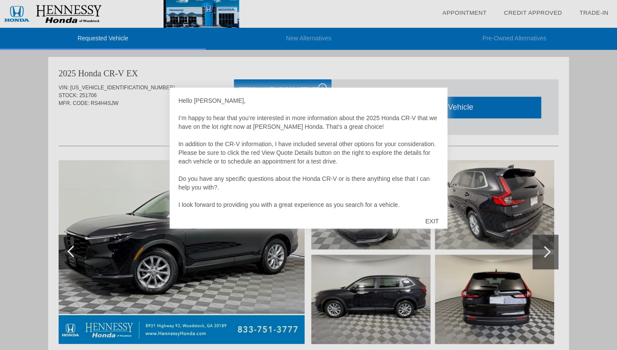
click at [432, 213] on div "EXIT" at bounding box center [431, 221] width 31 height 26
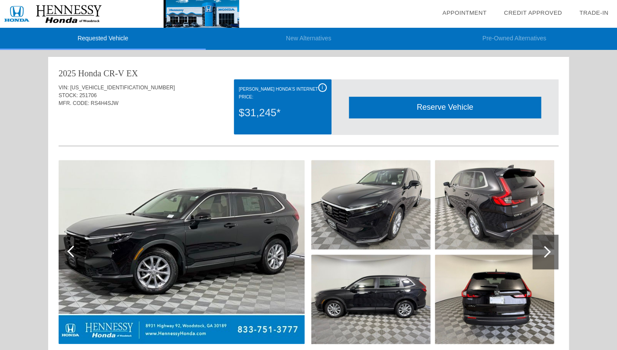
click at [543, 254] on div at bounding box center [545, 252] width 12 height 12
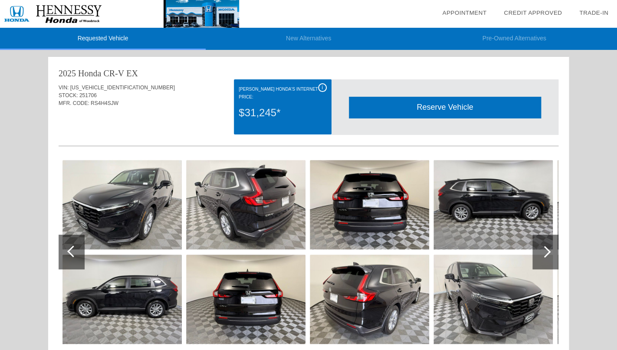
click at [543, 254] on div at bounding box center [545, 252] width 12 height 12
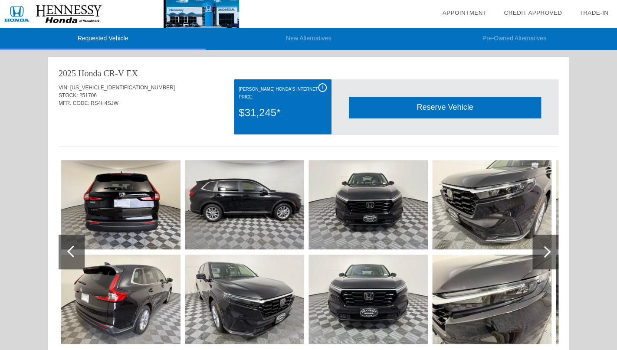
click at [543, 254] on div at bounding box center [545, 252] width 12 height 12
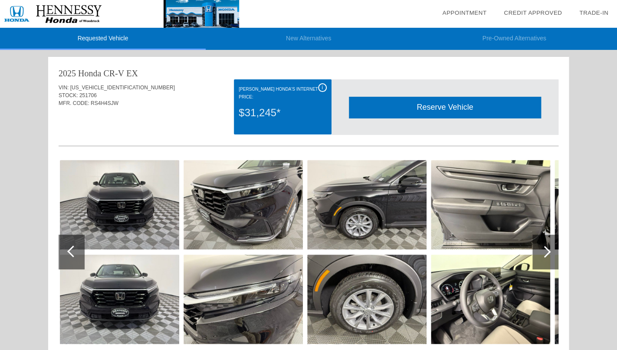
click at [543, 254] on div at bounding box center [545, 252] width 12 height 12
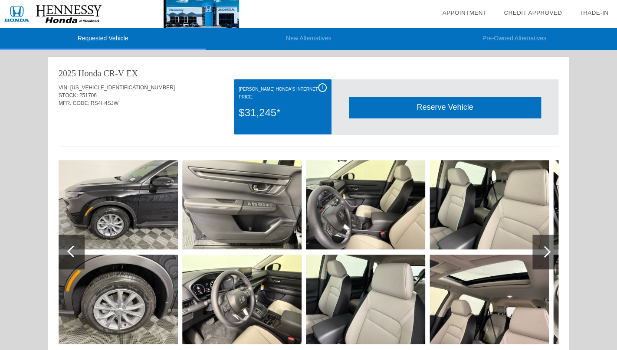
click at [503, 225] on img at bounding box center [488, 204] width 119 height 89
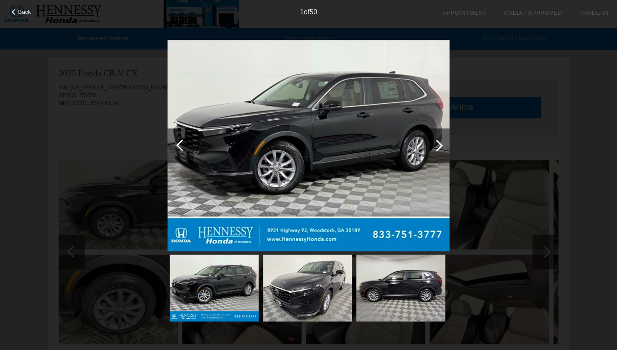
click at [440, 150] on div at bounding box center [436, 145] width 26 height 35
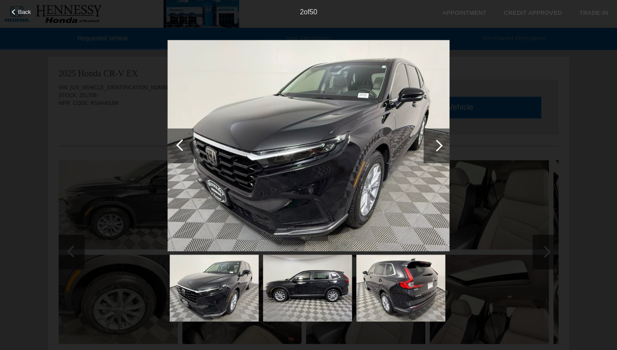
click at [440, 150] on div at bounding box center [436, 145] width 26 height 35
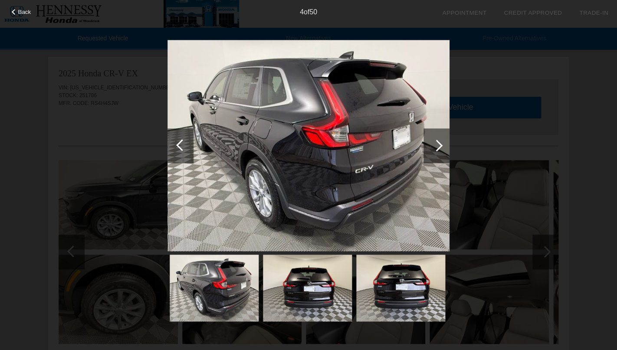
click at [440, 150] on div at bounding box center [436, 145] width 26 height 35
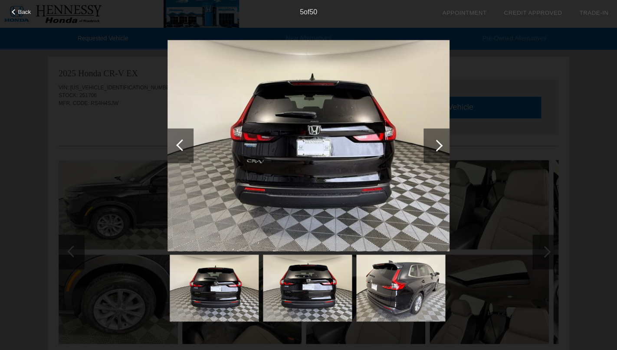
click at [440, 150] on div at bounding box center [436, 145] width 26 height 35
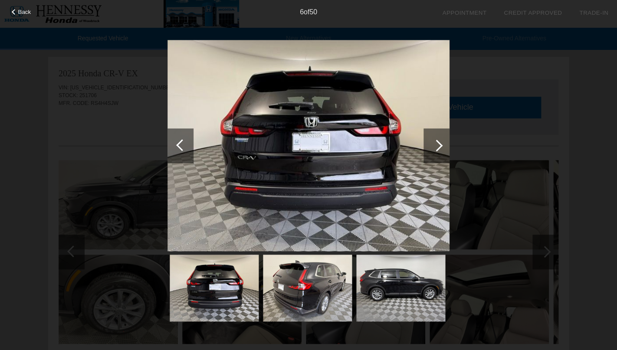
click at [440, 150] on div at bounding box center [436, 145] width 26 height 35
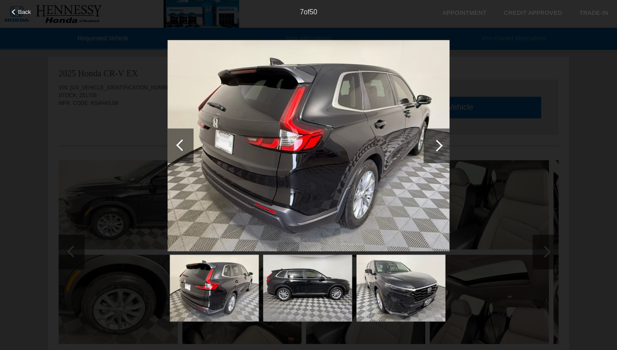
click at [440, 150] on div at bounding box center [436, 145] width 26 height 35
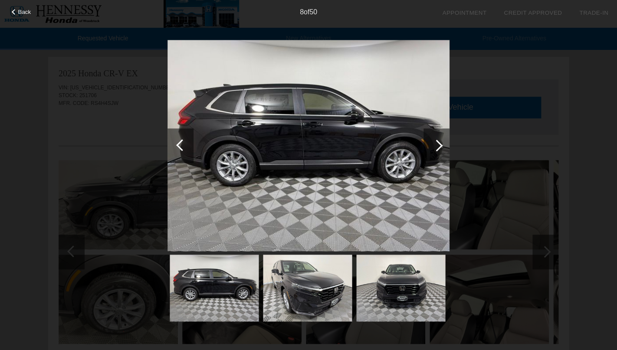
click at [439, 150] on div at bounding box center [436, 145] width 26 height 35
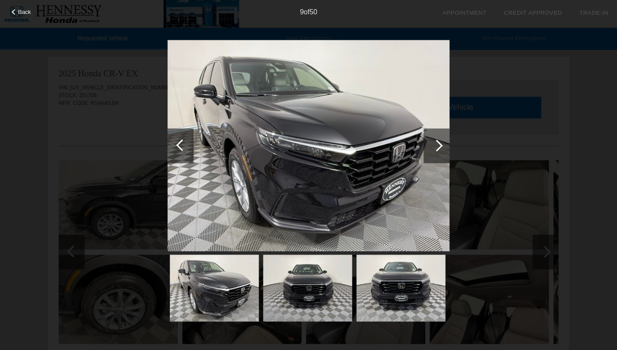
click at [439, 150] on div at bounding box center [436, 145] width 26 height 35
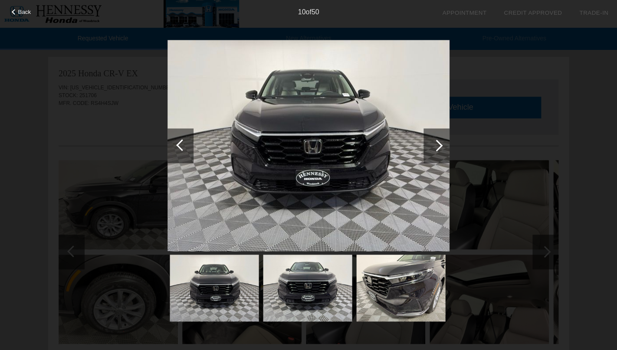
click at [439, 150] on div at bounding box center [436, 145] width 26 height 35
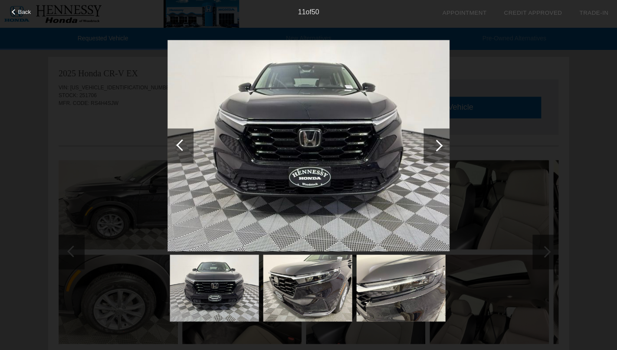
click at [439, 150] on div at bounding box center [436, 145] width 26 height 35
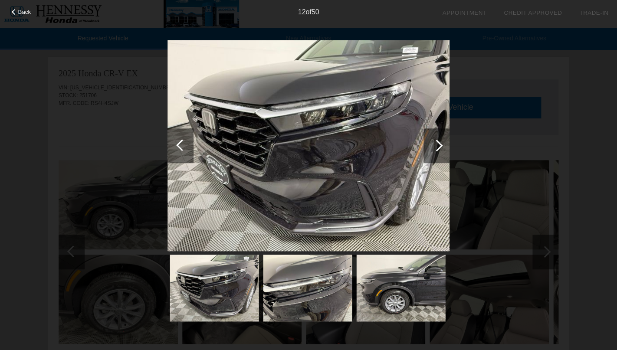
click at [439, 150] on div at bounding box center [436, 145] width 26 height 35
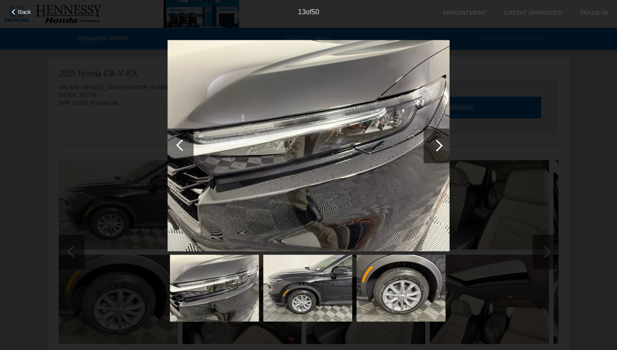
click at [439, 150] on div at bounding box center [436, 145] width 26 height 35
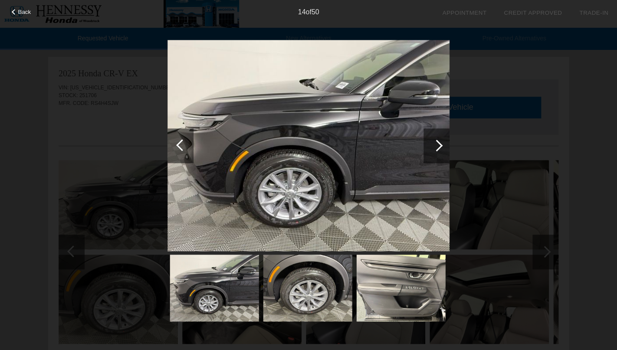
click at [439, 150] on div at bounding box center [436, 145] width 26 height 35
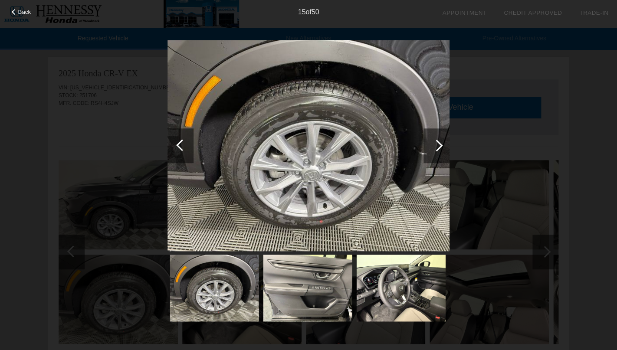
click at [439, 150] on div at bounding box center [436, 145] width 26 height 35
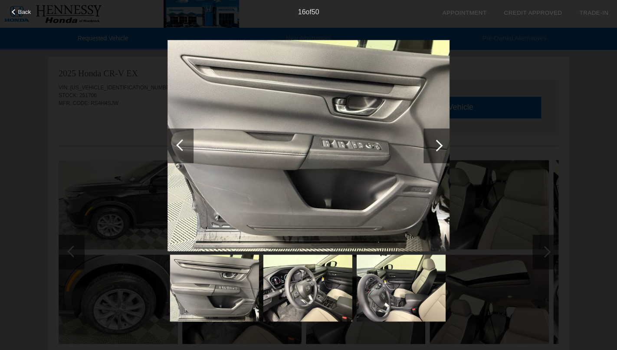
click at [439, 150] on div at bounding box center [436, 145] width 26 height 35
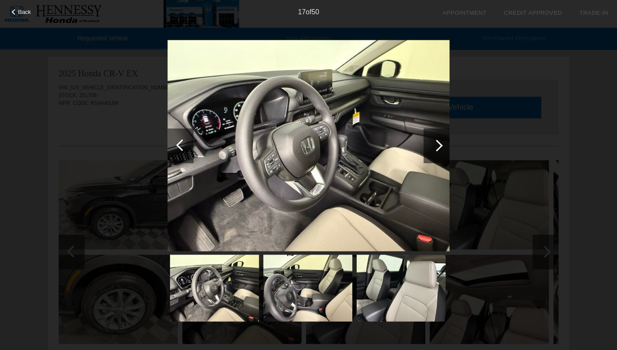
click at [438, 150] on div at bounding box center [436, 145] width 26 height 35
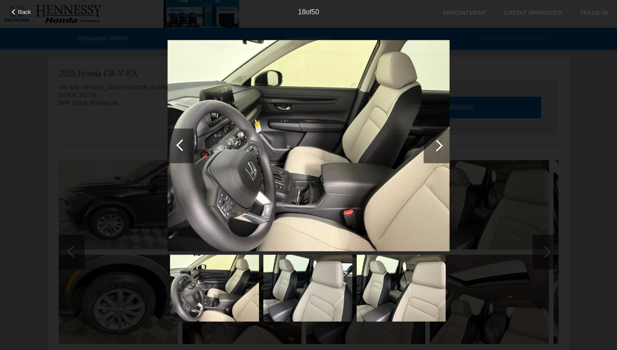
click at [438, 150] on div at bounding box center [436, 145] width 26 height 35
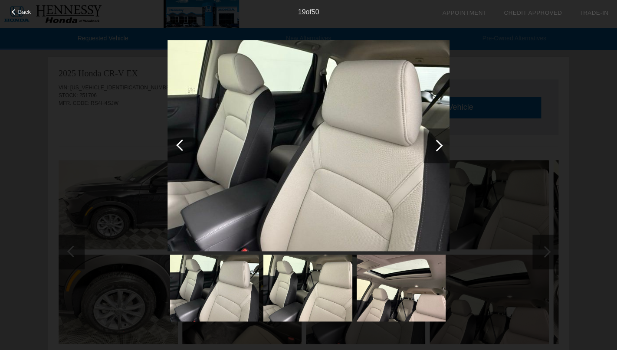
click at [438, 150] on div at bounding box center [437, 146] width 12 height 12
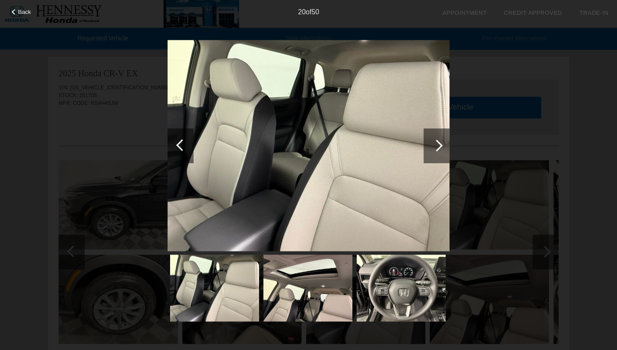
click at [438, 150] on div at bounding box center [437, 146] width 12 height 12
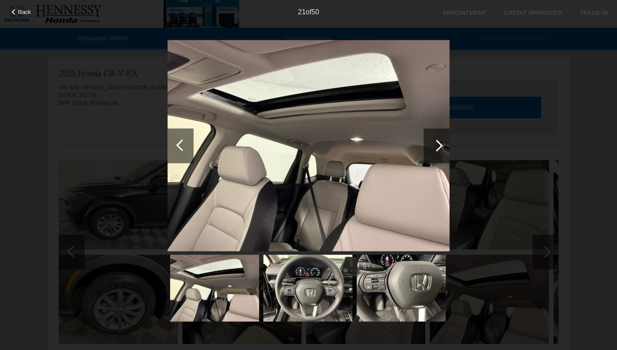
click at [437, 150] on div at bounding box center [437, 146] width 12 height 12
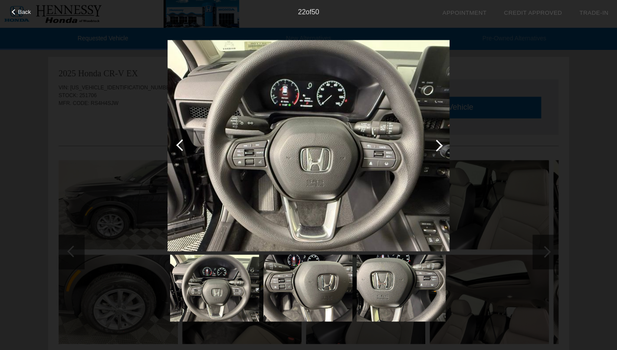
click at [437, 150] on div at bounding box center [437, 146] width 12 height 12
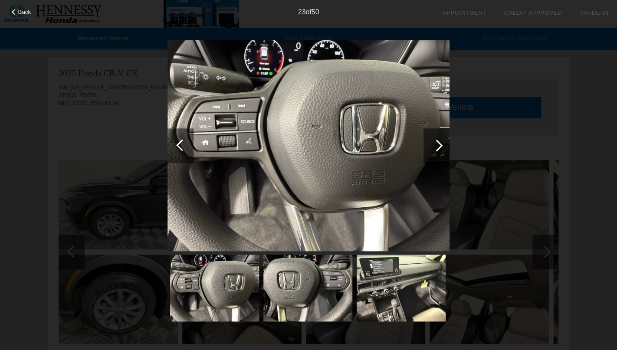
click at [437, 150] on div at bounding box center [437, 146] width 12 height 12
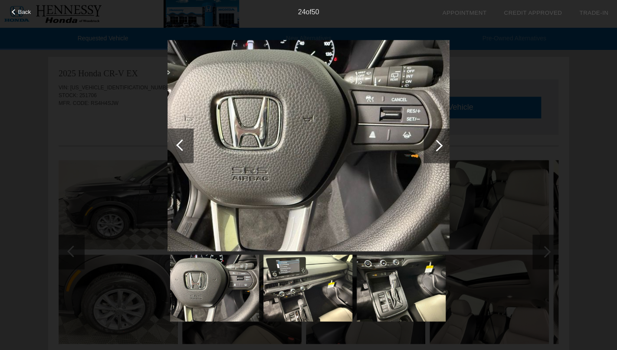
click at [590, 100] on div "Back 24 of 50" at bounding box center [308, 175] width 617 height 350
click at [441, 148] on div at bounding box center [436, 145] width 26 height 35
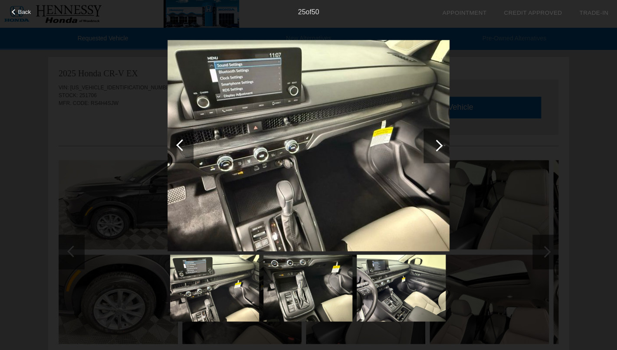
click at [441, 148] on div at bounding box center [436, 145] width 26 height 35
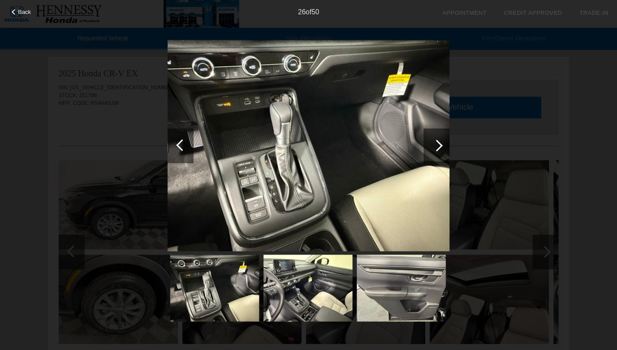
click at [441, 148] on div at bounding box center [436, 145] width 26 height 35
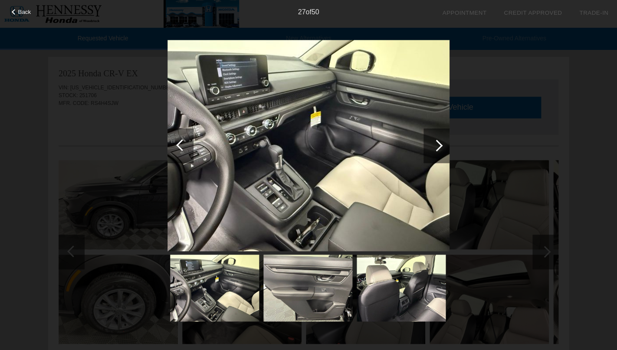
click at [441, 148] on div at bounding box center [436, 145] width 26 height 35
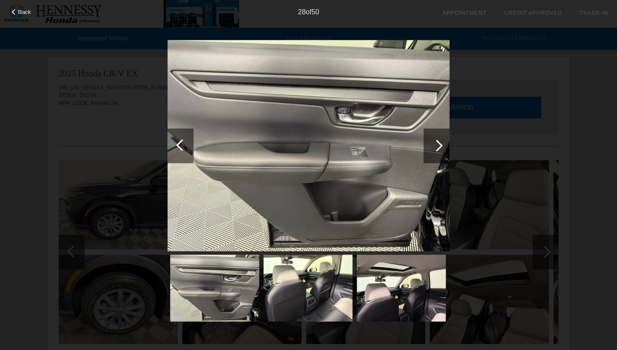
click at [441, 148] on div at bounding box center [436, 145] width 26 height 35
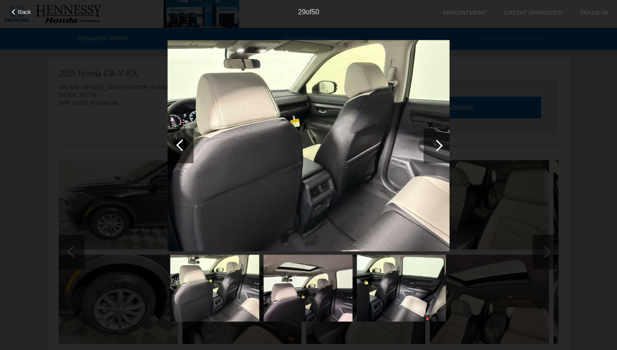
click at [441, 148] on div at bounding box center [436, 145] width 26 height 35
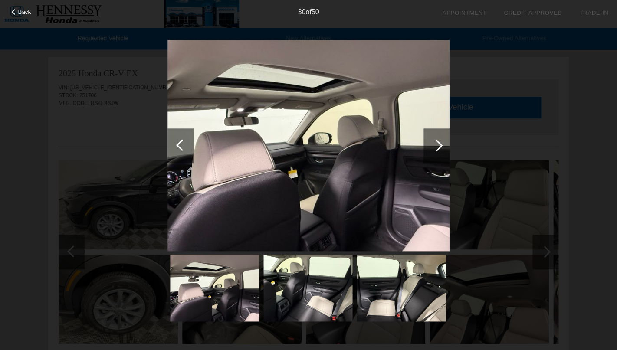
click at [441, 148] on div at bounding box center [436, 145] width 26 height 35
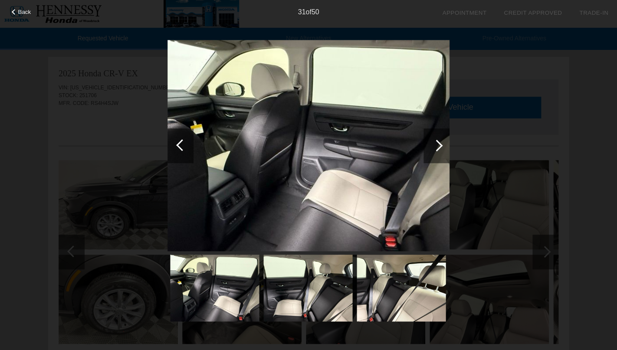
click at [441, 148] on div at bounding box center [436, 145] width 26 height 35
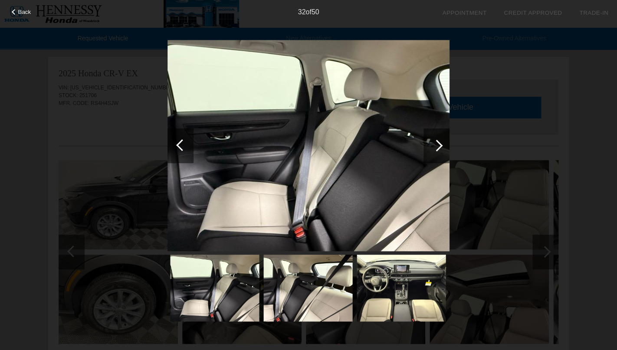
click at [441, 148] on div at bounding box center [436, 145] width 26 height 35
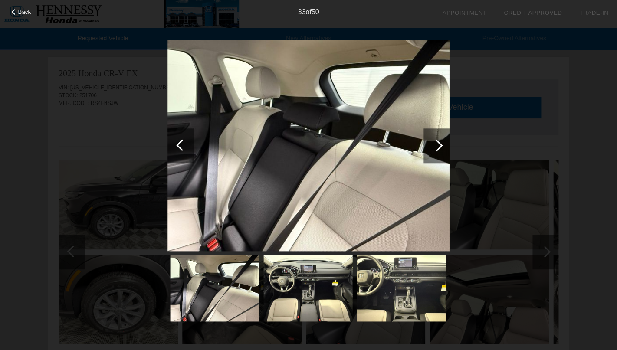
click at [441, 148] on div at bounding box center [436, 145] width 26 height 35
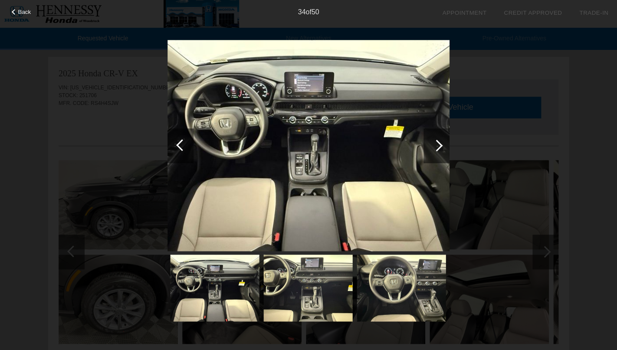
click at [441, 148] on div at bounding box center [436, 145] width 26 height 35
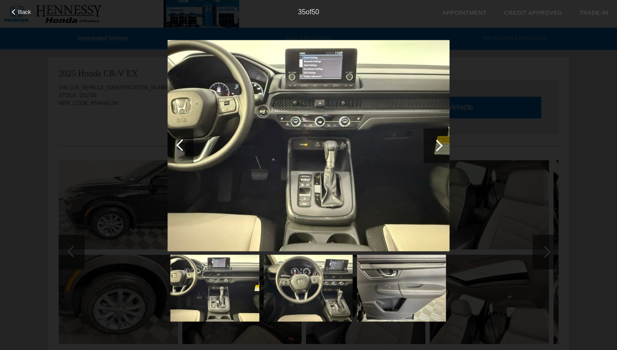
click at [441, 148] on div at bounding box center [436, 145] width 26 height 35
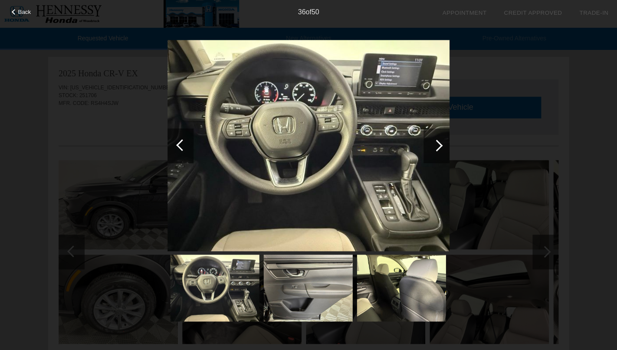
click at [441, 148] on div at bounding box center [436, 145] width 26 height 35
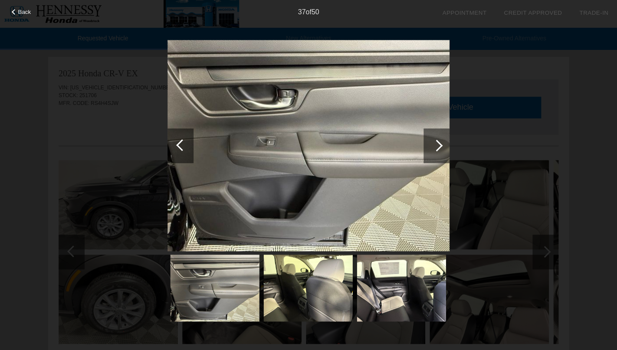
click at [441, 148] on div at bounding box center [436, 145] width 26 height 35
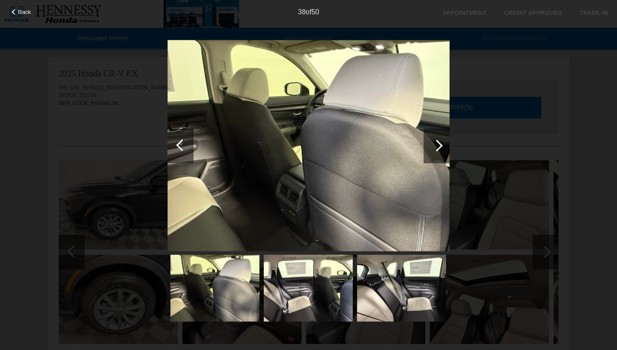
click at [441, 148] on div at bounding box center [436, 145] width 26 height 35
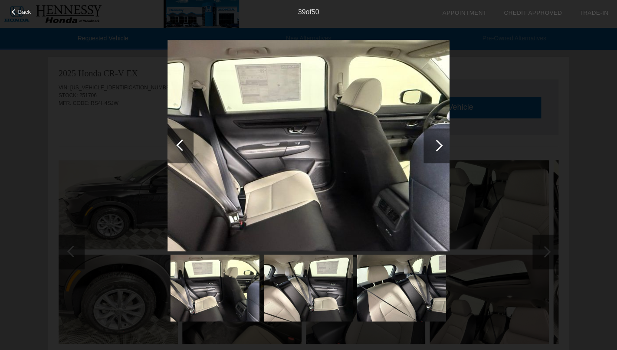
click at [441, 148] on div at bounding box center [436, 145] width 26 height 35
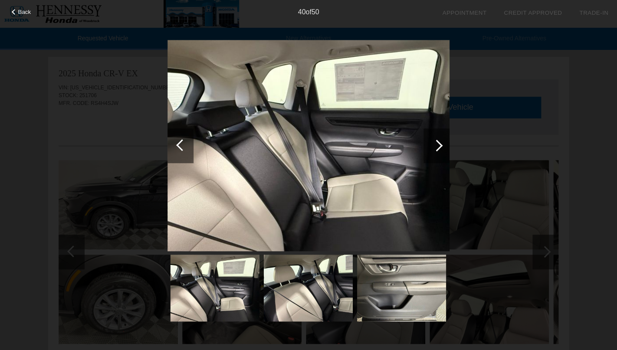
click at [441, 148] on div at bounding box center [436, 145] width 26 height 35
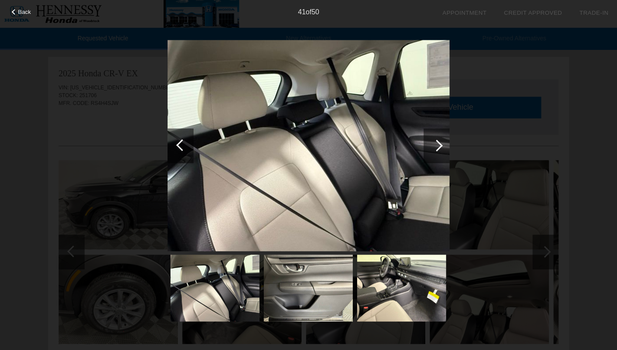
click at [441, 148] on div at bounding box center [436, 145] width 26 height 35
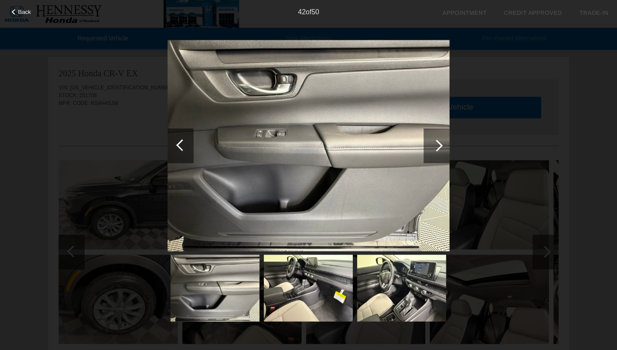
click at [441, 148] on div at bounding box center [436, 145] width 26 height 35
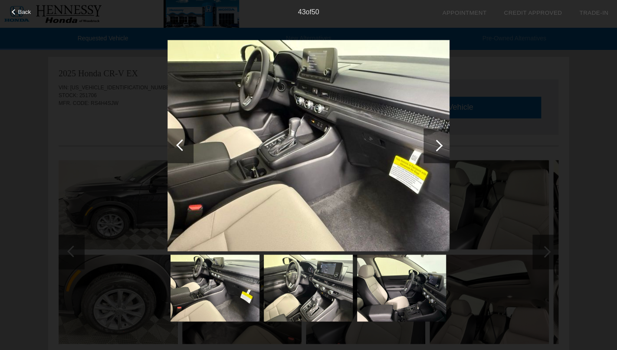
click at [441, 148] on div at bounding box center [436, 145] width 26 height 35
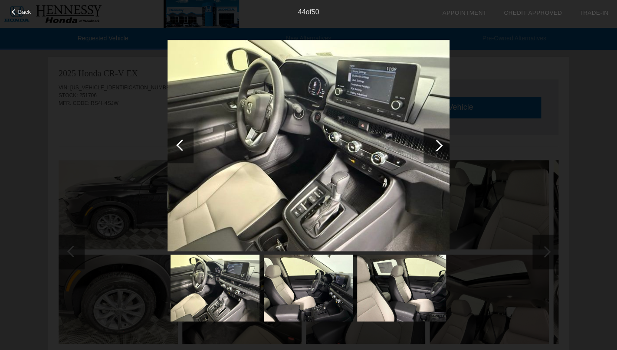
click at [441, 148] on div at bounding box center [436, 145] width 26 height 35
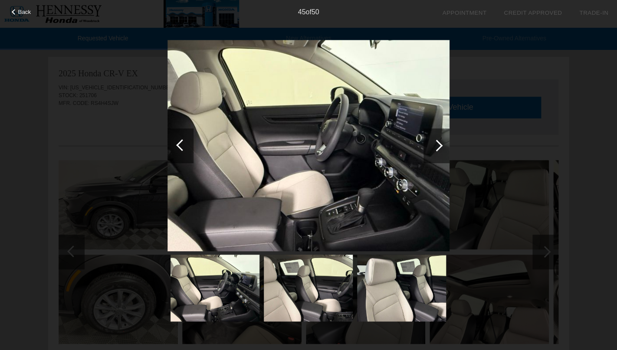
click at [18, 18] on div "Back 45 of 50" at bounding box center [308, 175] width 617 height 350
click at [19, 12] on span "Back" at bounding box center [24, 12] width 13 height 7
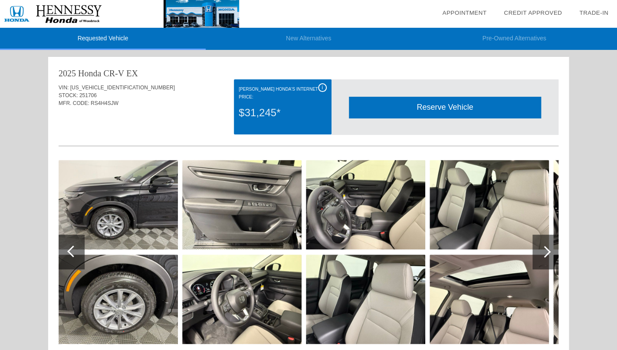
click at [294, 35] on li "New Alternatives" at bounding box center [309, 39] width 206 height 22
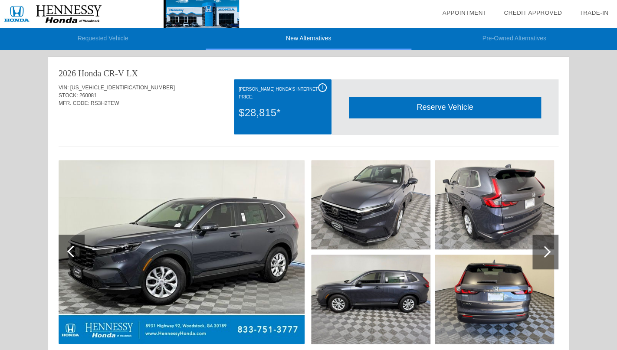
click at [322, 88] on div "i" at bounding box center [322, 87] width 9 height 9
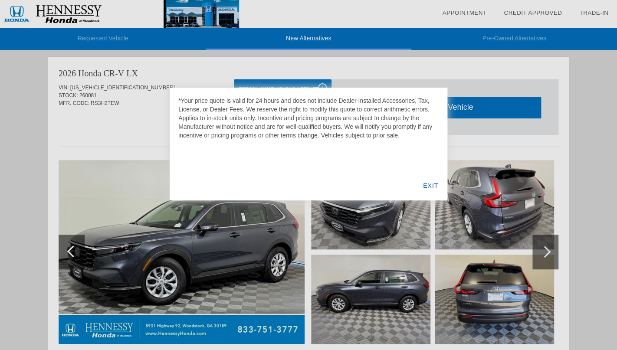
click at [430, 185] on div "EXIT" at bounding box center [430, 185] width 33 height 29
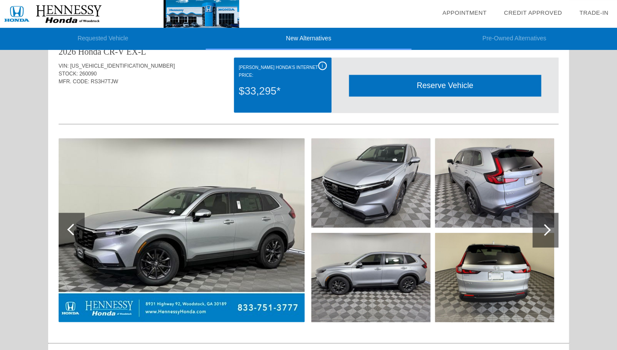
scroll to position [728, 0]
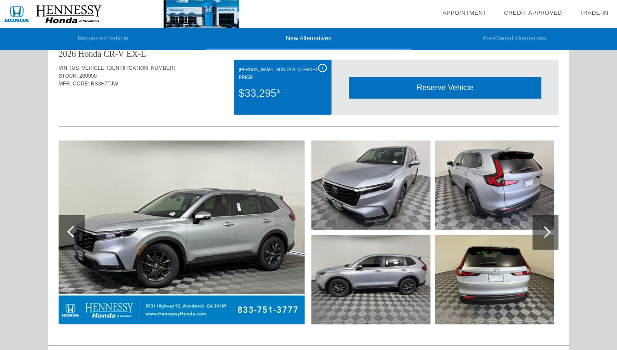
click at [557, 234] on div at bounding box center [545, 232] width 26 height 35
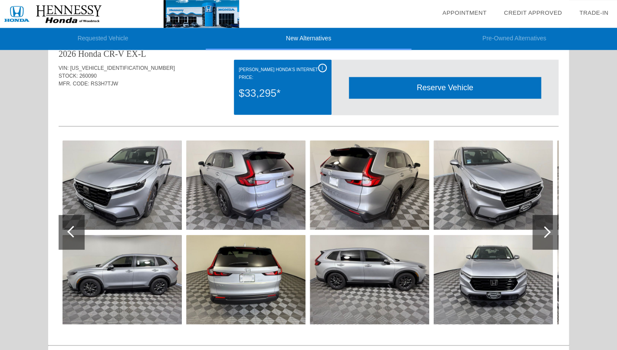
click at [550, 233] on div at bounding box center [545, 232] width 26 height 35
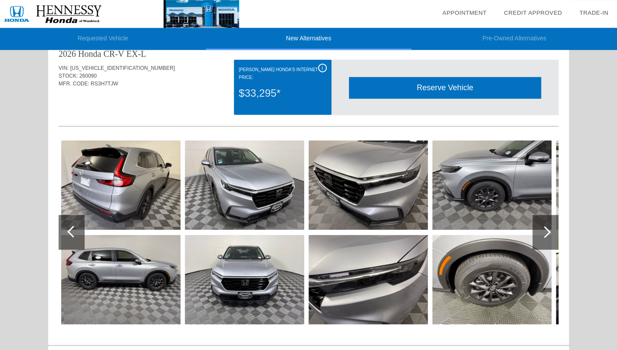
click at [550, 233] on div at bounding box center [545, 232] width 26 height 35
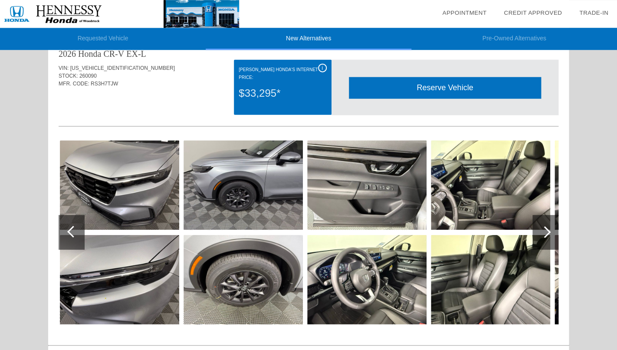
click at [550, 233] on div at bounding box center [545, 232] width 26 height 35
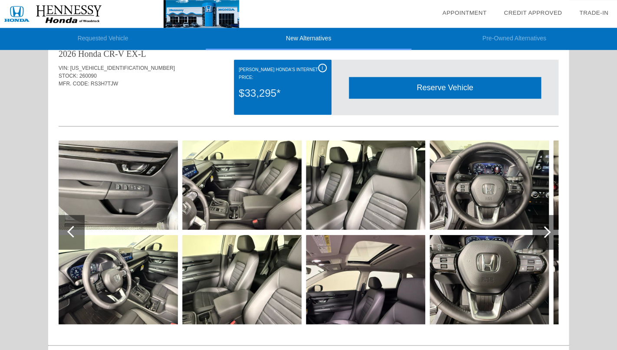
click at [550, 233] on div at bounding box center [545, 232] width 26 height 35
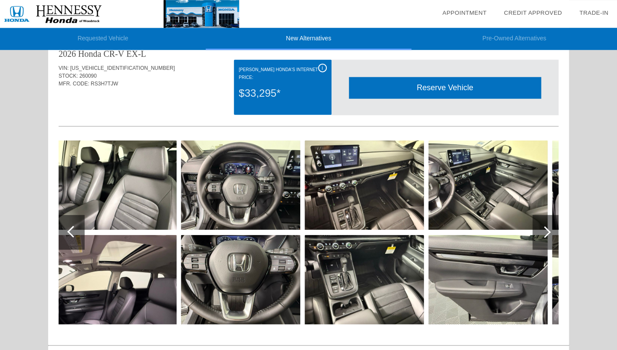
click at [498, 205] on img at bounding box center [487, 184] width 119 height 89
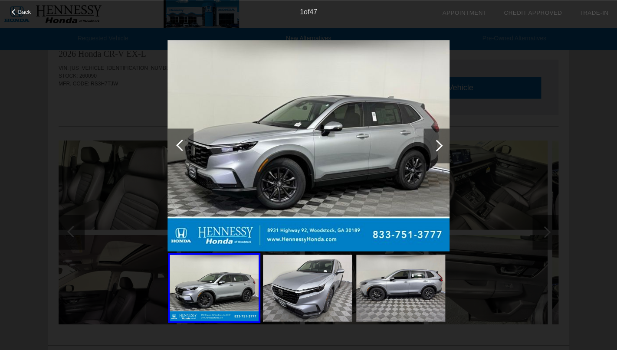
click at [438, 144] on div at bounding box center [437, 146] width 12 height 12
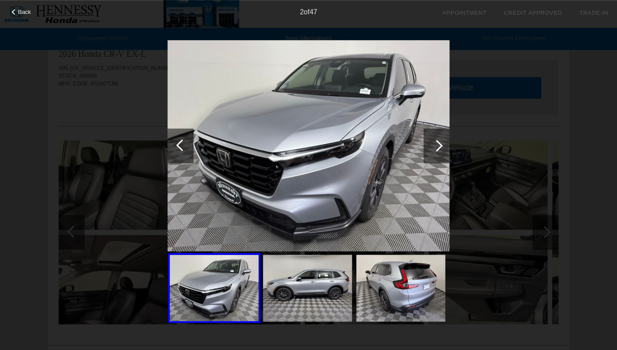
click at [438, 144] on div at bounding box center [437, 146] width 12 height 12
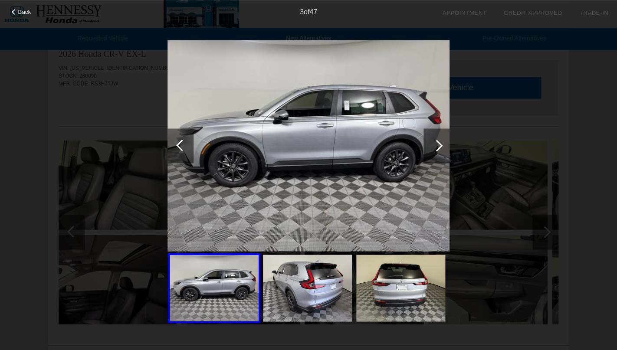
click at [438, 144] on div at bounding box center [437, 146] width 12 height 12
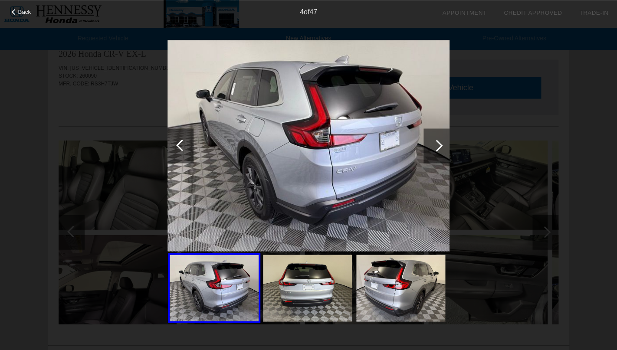
click at [438, 144] on div at bounding box center [437, 146] width 12 height 12
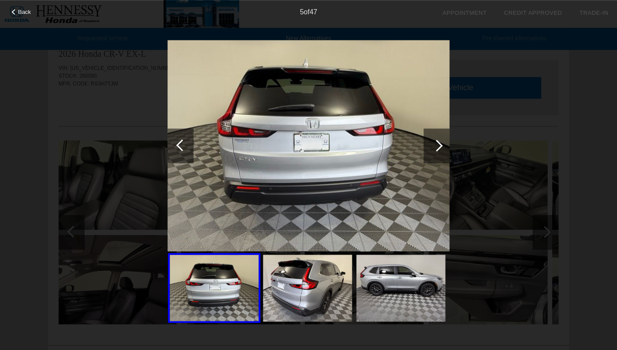
click at [438, 144] on div at bounding box center [437, 146] width 12 height 12
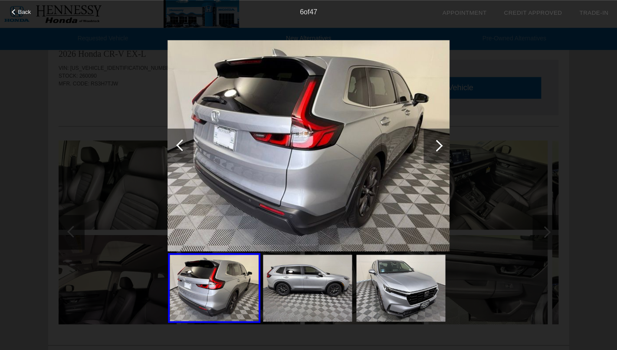
click at [438, 144] on div at bounding box center [437, 146] width 12 height 12
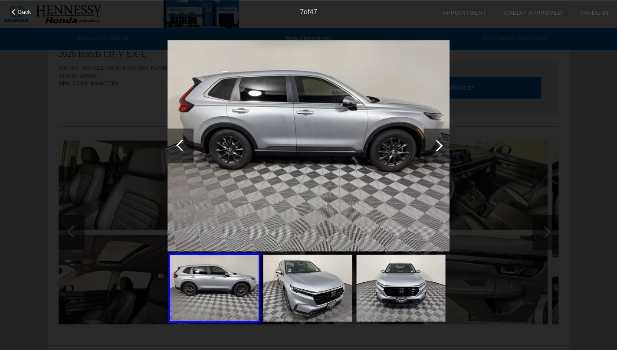
click at [438, 144] on div at bounding box center [437, 146] width 12 height 12
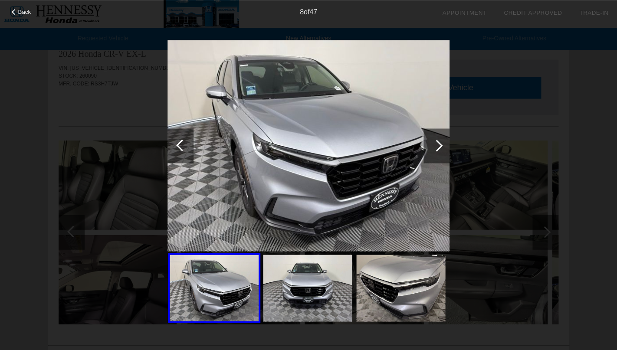
click at [438, 144] on div at bounding box center [437, 146] width 12 height 12
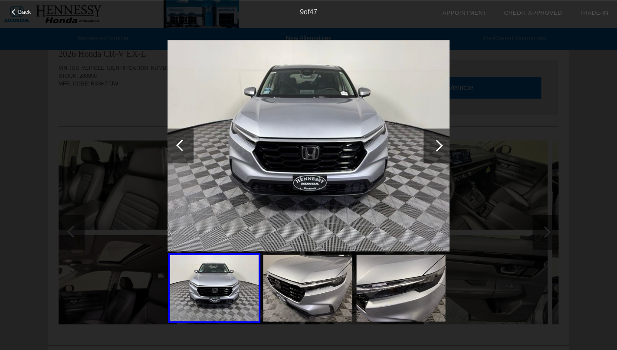
click at [438, 144] on div at bounding box center [437, 146] width 12 height 12
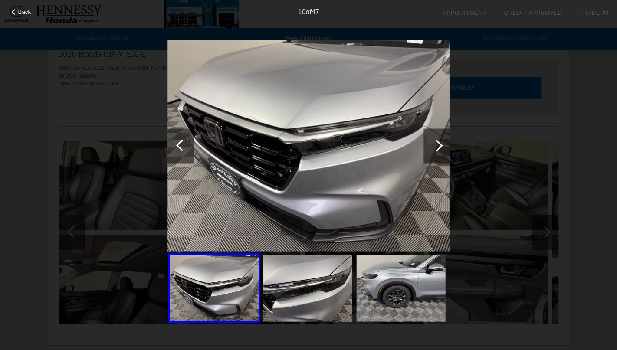
click at [438, 144] on div at bounding box center [437, 146] width 12 height 12
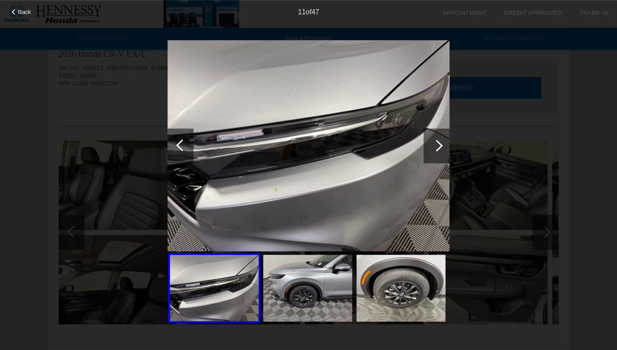
click at [438, 144] on div at bounding box center [437, 146] width 12 height 12
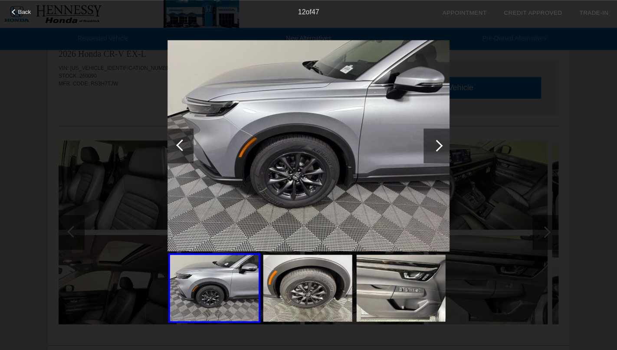
click at [438, 144] on div at bounding box center [437, 146] width 12 height 12
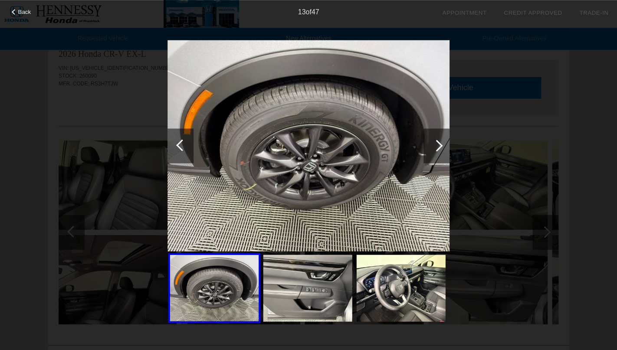
click at [438, 144] on div at bounding box center [437, 146] width 12 height 12
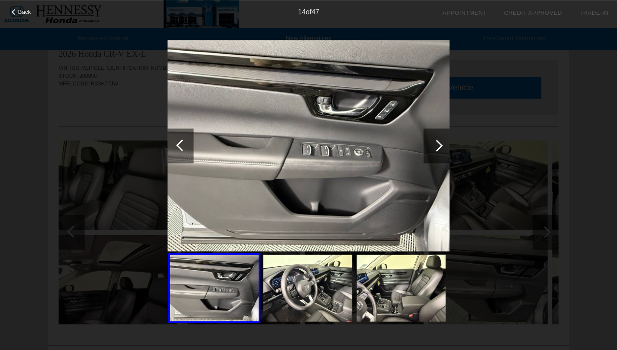
click at [438, 144] on div at bounding box center [437, 146] width 12 height 12
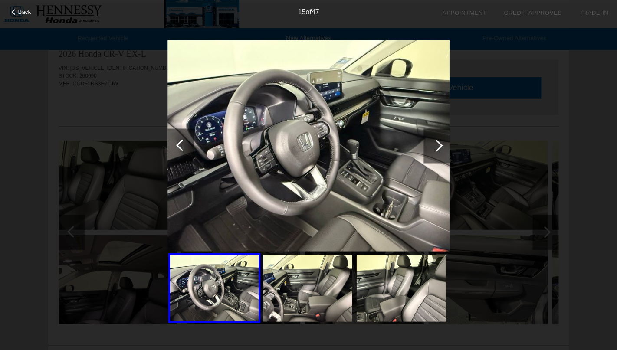
click at [438, 144] on div at bounding box center [437, 146] width 12 height 12
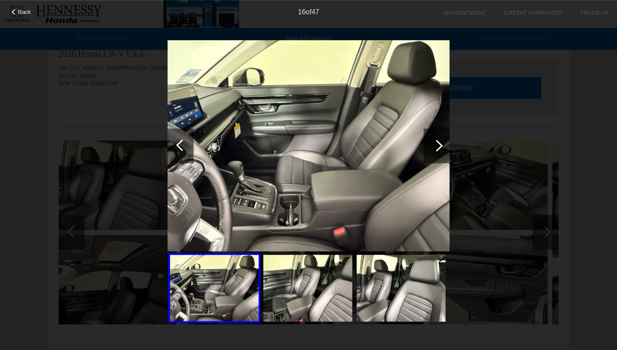
click at [438, 144] on div at bounding box center [437, 146] width 12 height 12
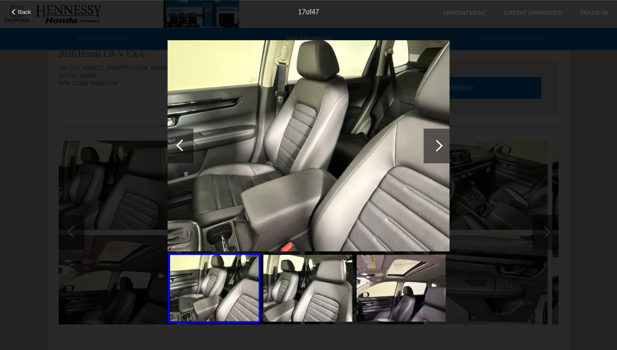
click at [438, 144] on div at bounding box center [437, 146] width 12 height 12
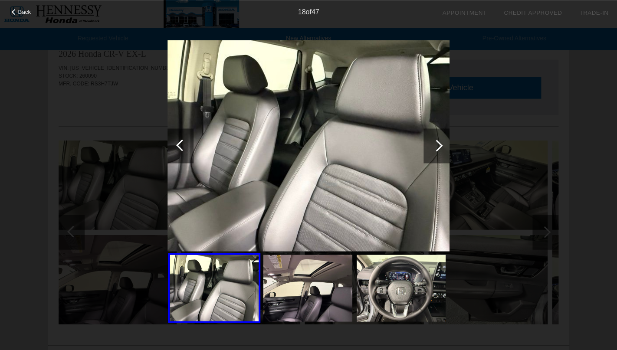
click at [438, 144] on div at bounding box center [437, 146] width 12 height 12
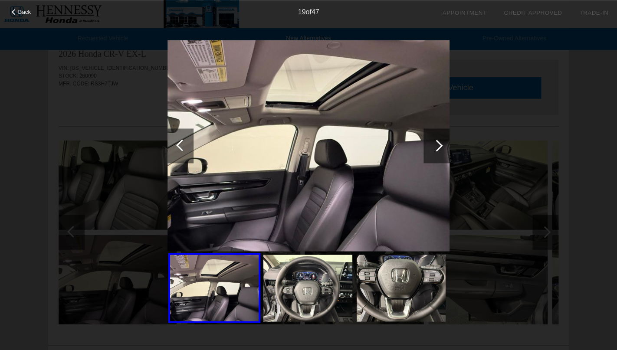
click at [438, 144] on div at bounding box center [437, 146] width 12 height 12
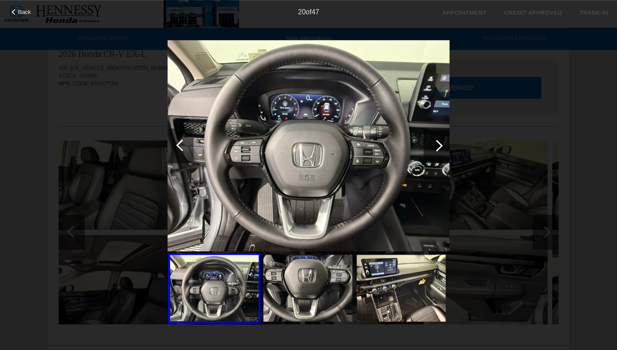
click at [438, 144] on div at bounding box center [437, 146] width 12 height 12
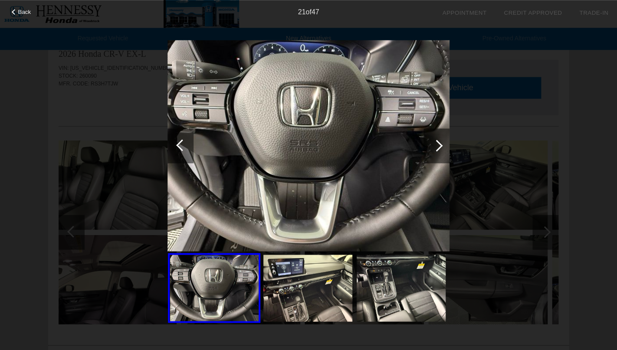
click at [438, 144] on div at bounding box center [437, 146] width 12 height 12
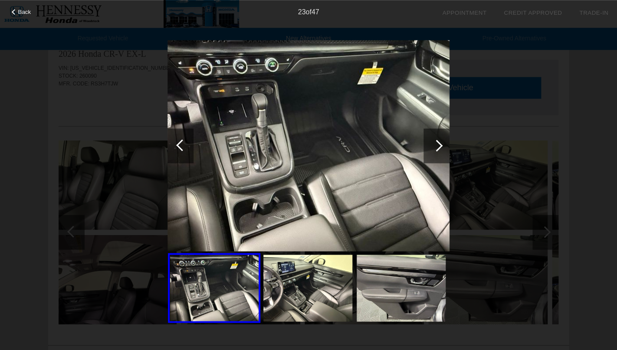
click at [438, 144] on div at bounding box center [437, 146] width 12 height 12
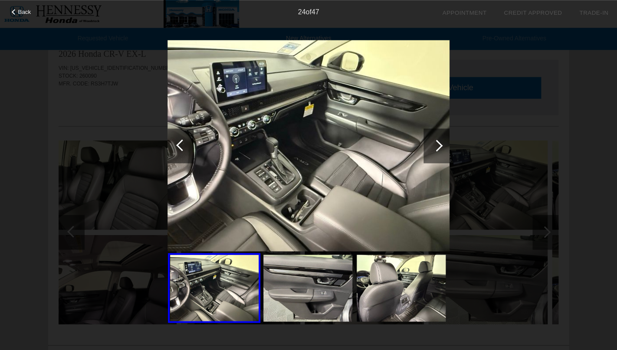
click at [438, 144] on div at bounding box center [437, 146] width 12 height 12
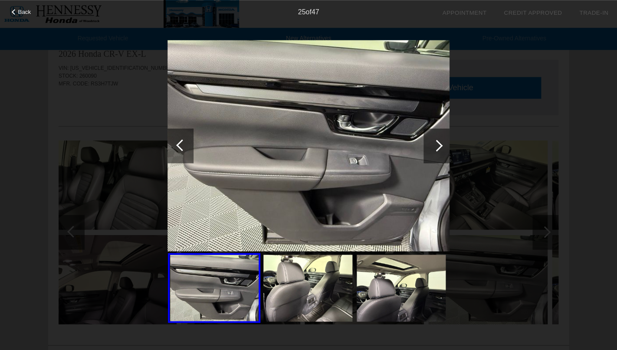
click at [438, 144] on div at bounding box center [437, 146] width 12 height 12
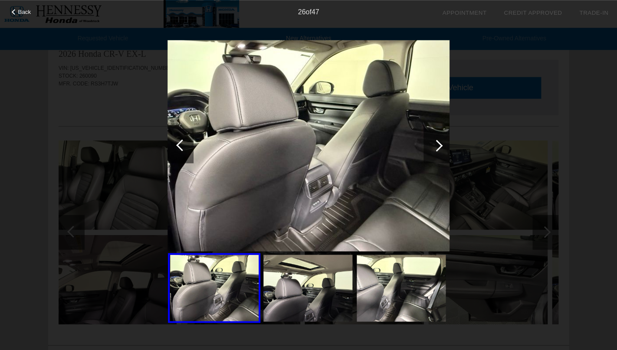
click at [438, 144] on div at bounding box center [437, 146] width 12 height 12
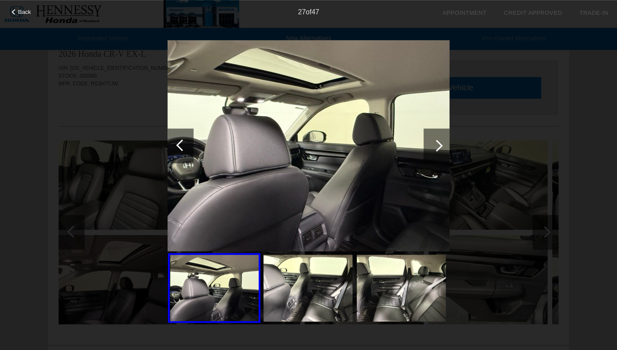
click at [438, 144] on div at bounding box center [437, 146] width 12 height 12
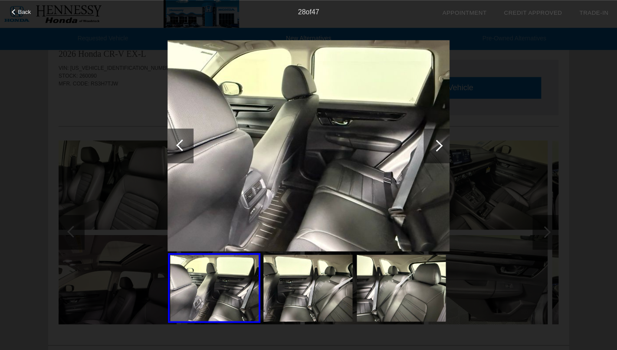
click at [438, 144] on div at bounding box center [437, 146] width 12 height 12
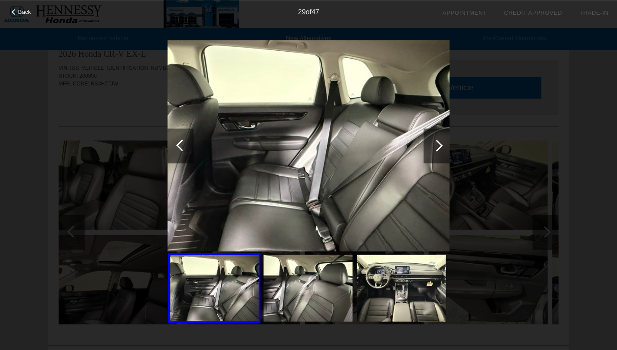
click at [438, 144] on div at bounding box center [437, 146] width 12 height 12
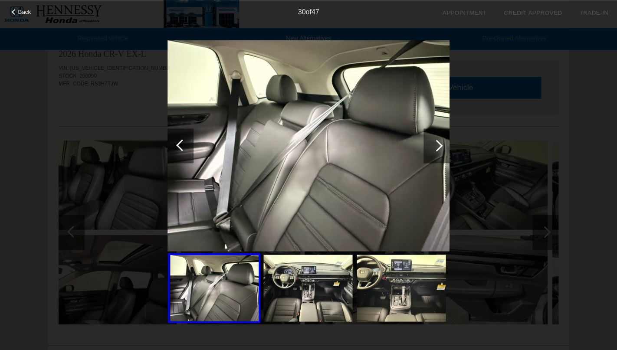
click at [438, 144] on div at bounding box center [437, 146] width 12 height 12
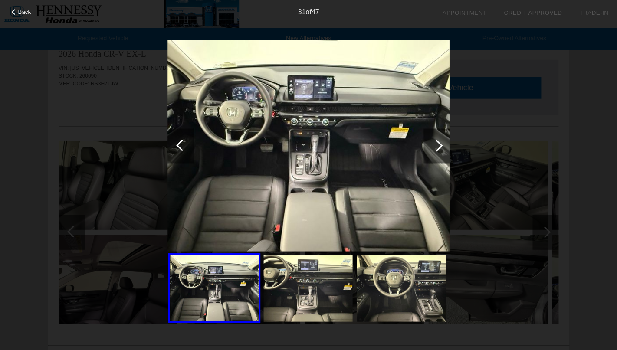
click at [438, 144] on div at bounding box center [437, 146] width 12 height 12
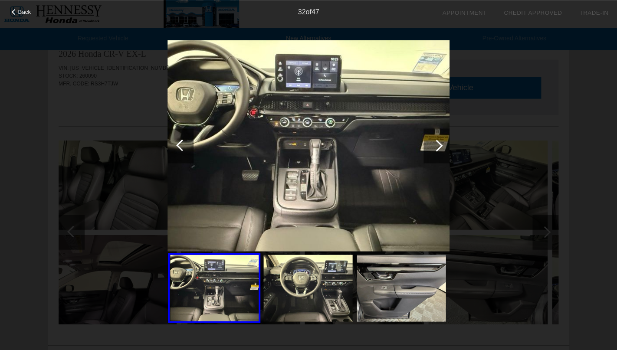
click at [438, 144] on div at bounding box center [437, 146] width 12 height 12
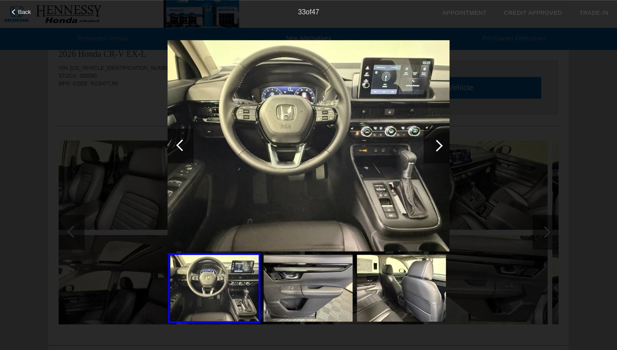
click at [438, 144] on div at bounding box center [437, 146] width 12 height 12
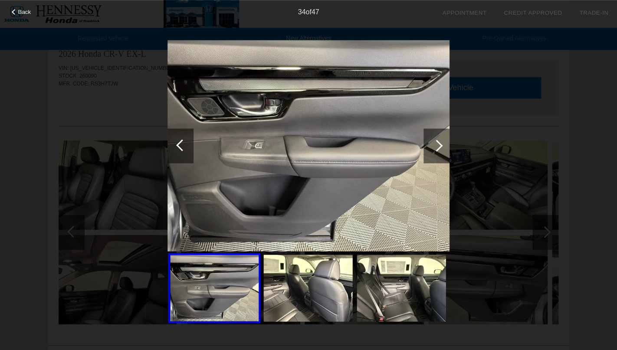
click at [438, 144] on div at bounding box center [437, 146] width 12 height 12
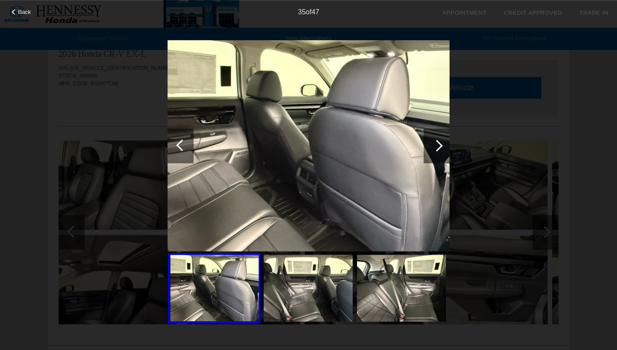
click at [438, 144] on div at bounding box center [437, 146] width 12 height 12
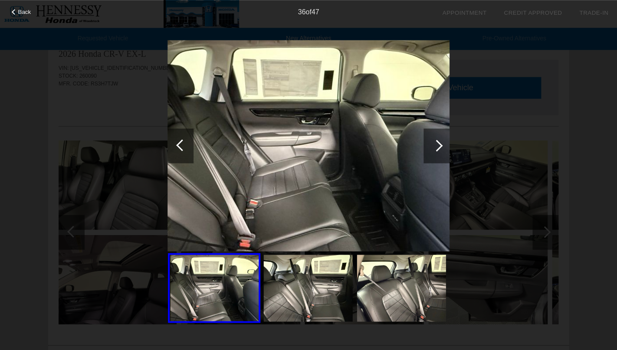
click at [438, 144] on div at bounding box center [437, 146] width 12 height 12
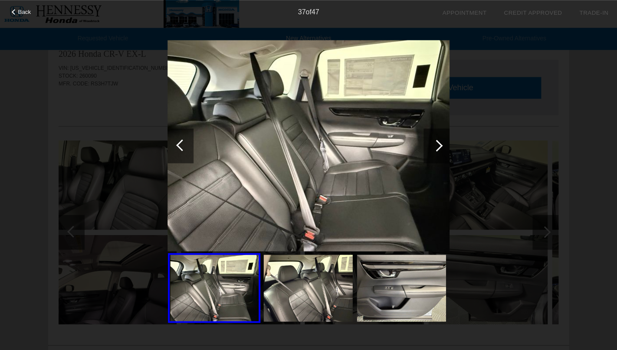
click at [438, 144] on div at bounding box center [437, 146] width 12 height 12
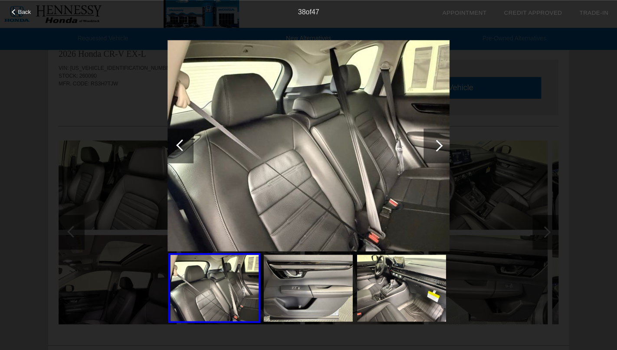
click at [438, 144] on div at bounding box center [437, 146] width 12 height 12
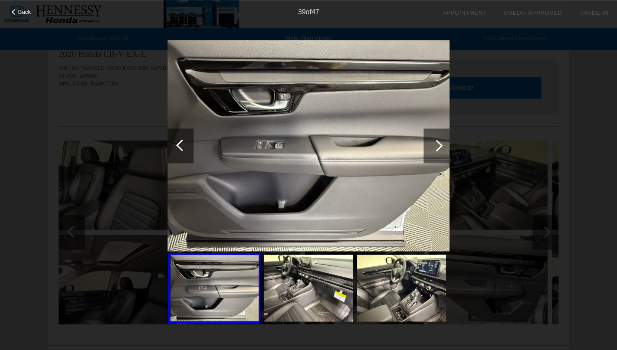
click at [16, 11] on div at bounding box center [15, 12] width 6 height 6
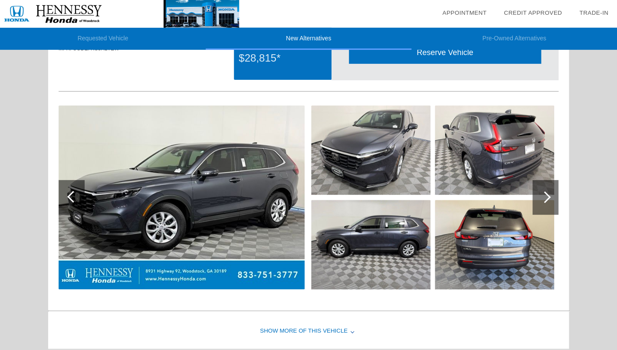
scroll to position [0, 0]
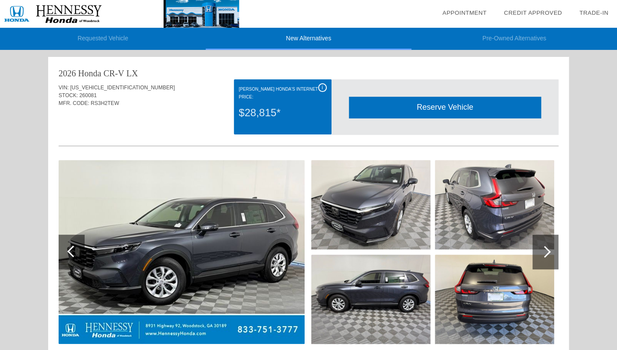
click at [545, 249] on div at bounding box center [545, 252] width 12 height 12
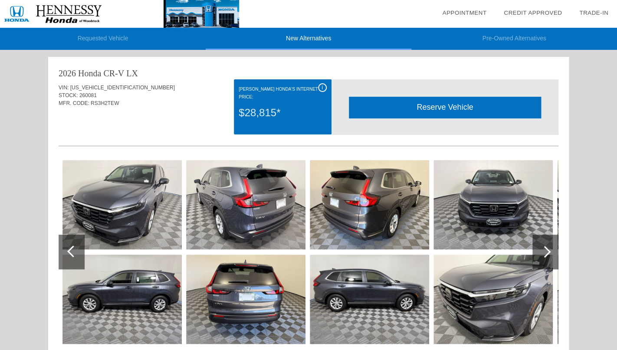
click at [545, 249] on div at bounding box center [545, 252] width 12 height 12
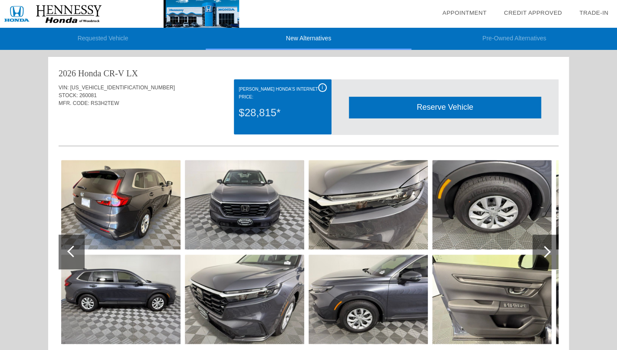
click at [545, 249] on div at bounding box center [545, 252] width 12 height 12
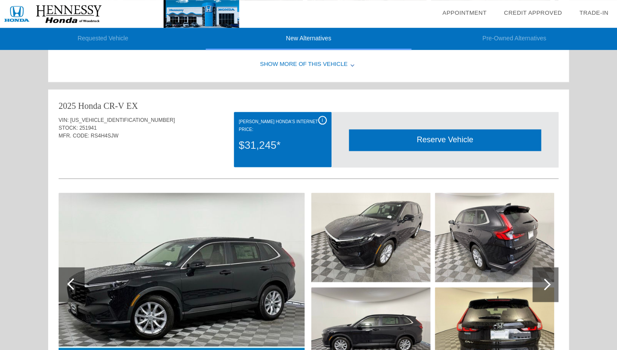
scroll to position [285, 0]
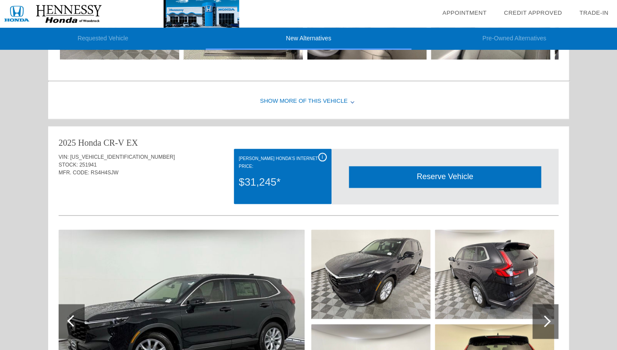
click at [101, 140] on div "2025 Honda CR-V" at bounding box center [91, 143] width 65 height 12
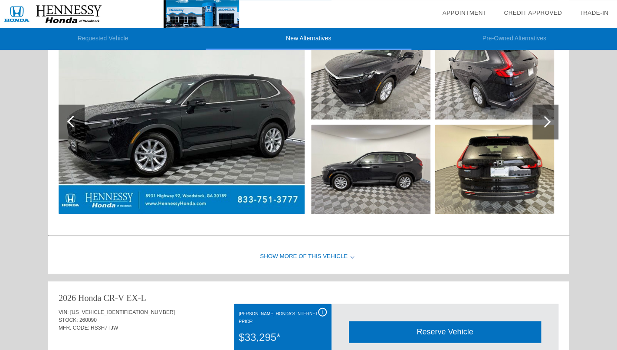
scroll to position [497, 0]
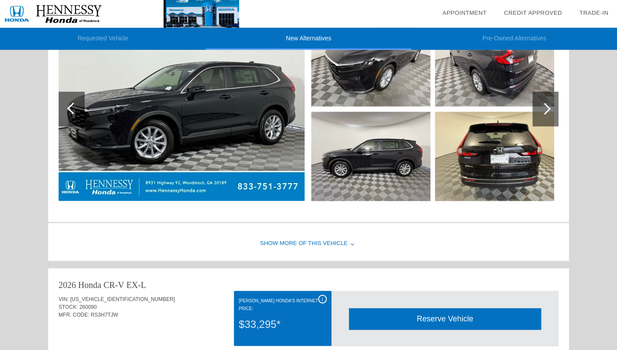
click at [300, 244] on div "Show More of this Vehicle" at bounding box center [308, 243] width 520 height 35
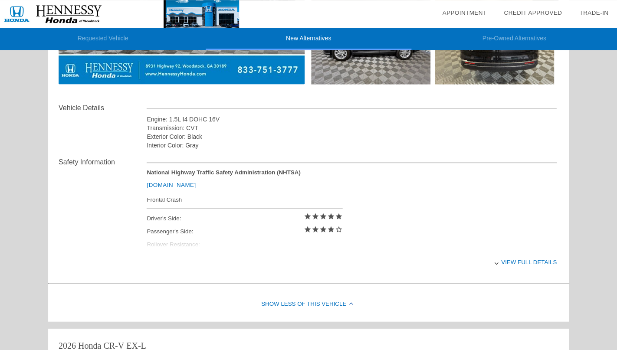
scroll to position [625, 0]
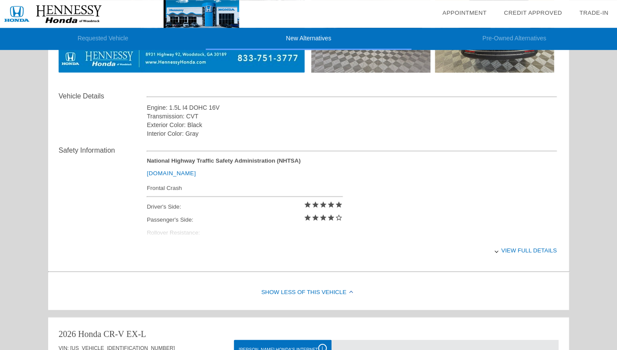
click at [520, 248] on div "View full details" at bounding box center [352, 249] width 410 height 21
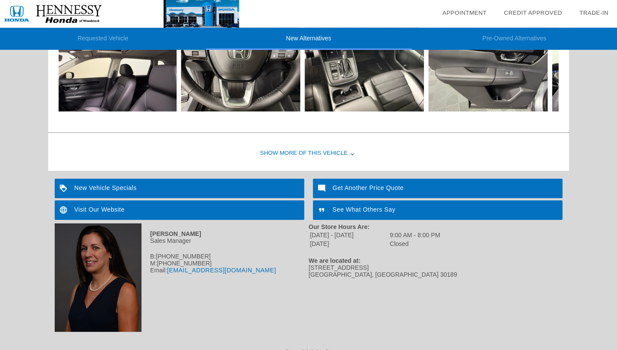
scroll to position [1122, 0]
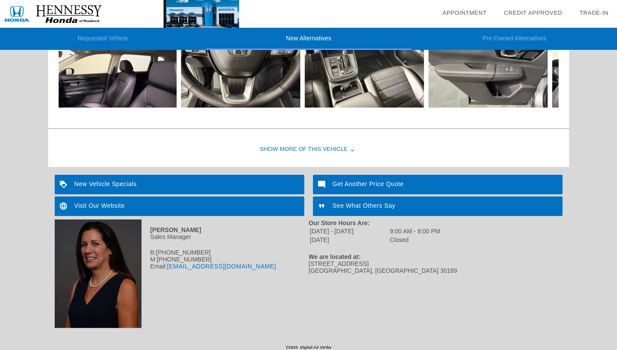
click at [306, 36] on li "New Alternatives" at bounding box center [309, 39] width 206 height 22
click at [302, 39] on li "New Alternatives" at bounding box center [309, 39] width 206 height 22
click at [311, 149] on div "Show More of this Vehicle" at bounding box center [308, 149] width 520 height 35
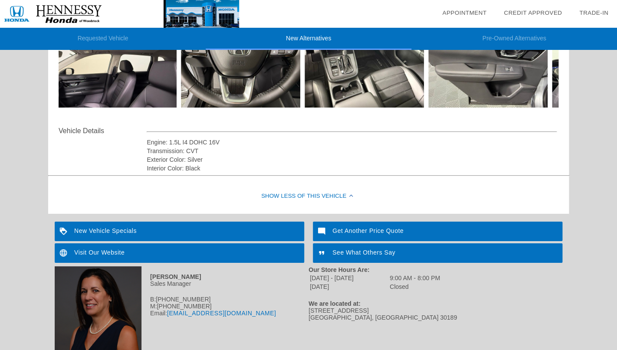
click at [105, 230] on div "New Vehicle Specials" at bounding box center [179, 232] width 249 height 20
